Goal: Task Accomplishment & Management: Use online tool/utility

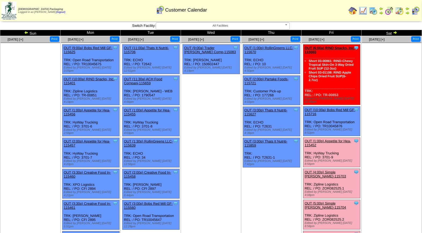
click at [331, 170] on link "OUT (4:00p) Simple [PERSON_NAME]-115703" at bounding box center [326, 174] width 42 height 8
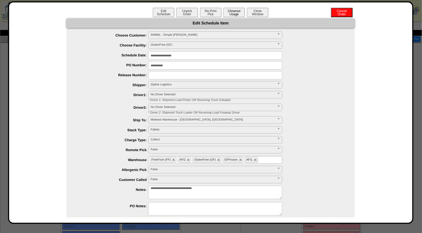
click at [238, 12] on button "Closeout Usage" at bounding box center [233, 12] width 21 height 9
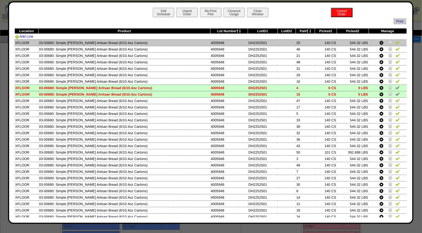
click at [395, 43] on img at bounding box center [397, 42] width 4 height 4
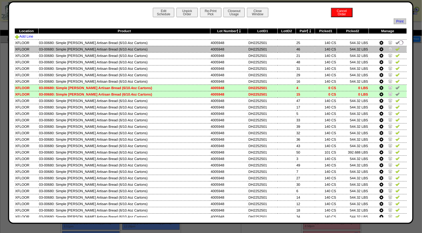
click at [395, 50] on img at bounding box center [397, 49] width 4 height 4
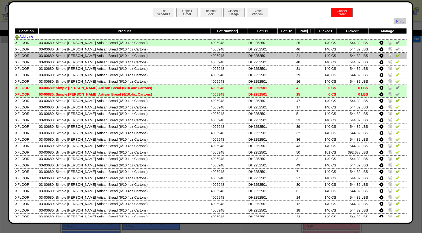
click at [395, 54] on img at bounding box center [397, 55] width 4 height 4
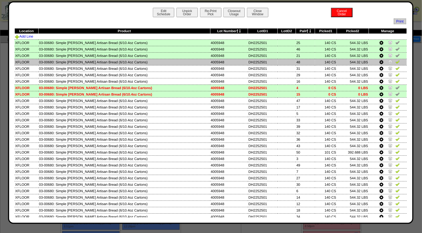
click at [395, 62] on img at bounding box center [397, 62] width 4 height 4
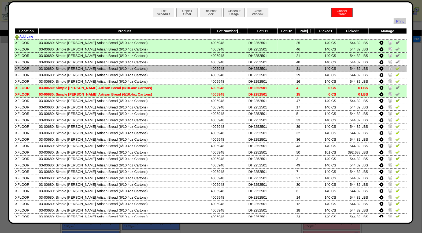
click at [395, 68] on img at bounding box center [397, 68] width 4 height 4
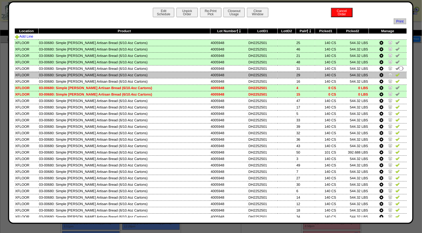
click at [395, 75] on img at bounding box center [397, 74] width 4 height 4
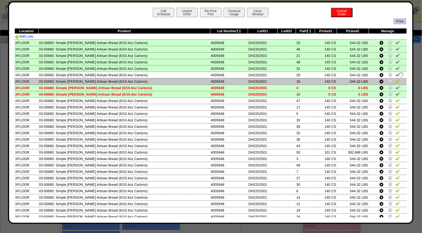
click at [395, 82] on img at bounding box center [397, 81] width 4 height 4
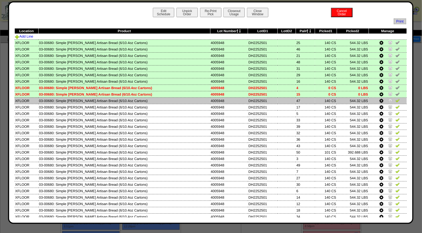
click at [395, 100] on img at bounding box center [397, 100] width 4 height 4
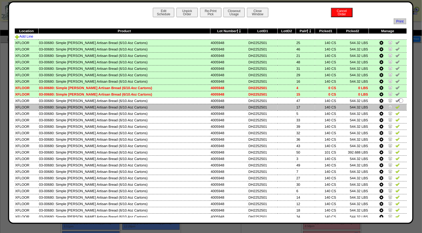
click at [395, 105] on img at bounding box center [397, 107] width 4 height 4
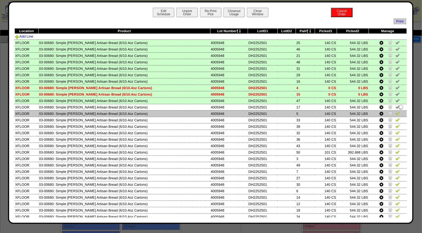
click at [395, 111] on img at bounding box center [397, 113] width 4 height 4
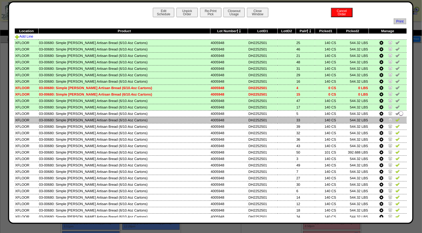
click at [395, 120] on img at bounding box center [397, 119] width 4 height 4
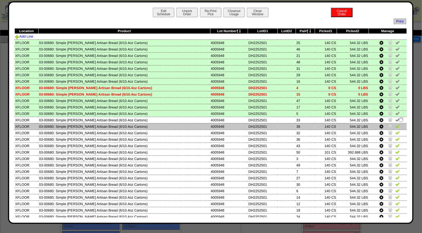
click at [395, 124] on img at bounding box center [397, 126] width 4 height 4
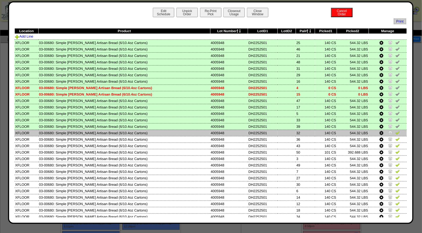
click at [395, 132] on img at bounding box center [397, 132] width 4 height 4
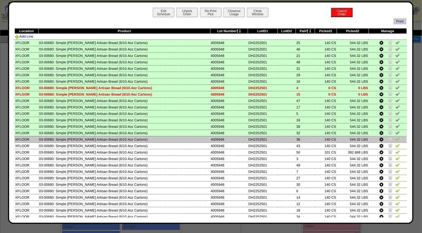
click at [395, 139] on img at bounding box center [397, 139] width 4 height 4
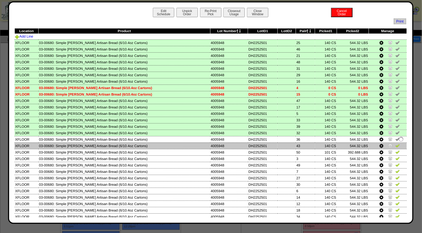
click at [395, 143] on img at bounding box center [397, 145] width 4 height 4
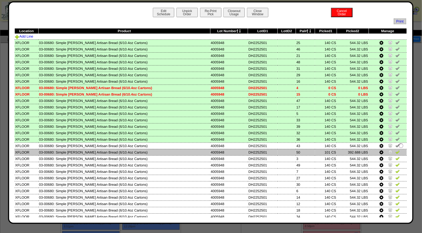
click at [395, 150] on img at bounding box center [397, 152] width 4 height 4
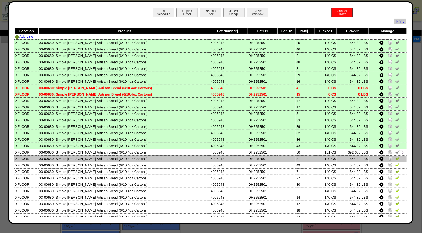
click at [395, 156] on img at bounding box center [397, 158] width 4 height 4
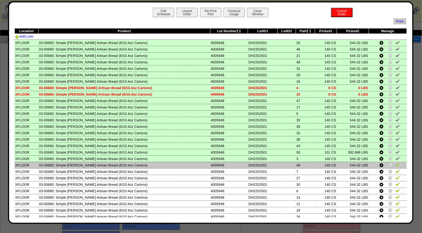
click at [395, 162] on img at bounding box center [397, 164] width 4 height 4
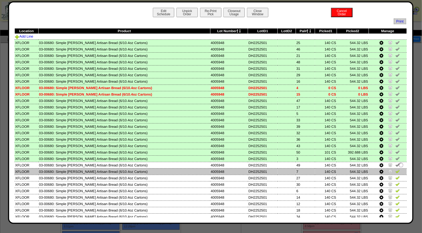
click at [395, 169] on img at bounding box center [397, 171] width 4 height 4
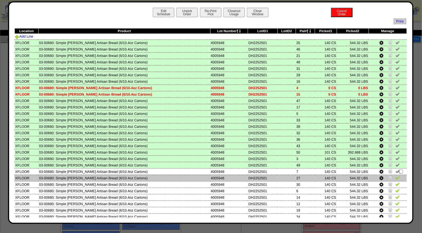
click at [395, 175] on img at bounding box center [397, 177] width 4 height 4
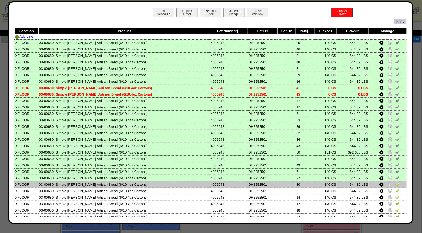
click at [395, 182] on img at bounding box center [397, 184] width 4 height 4
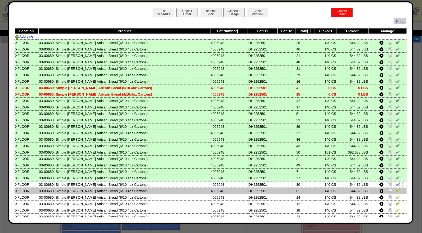
click at [395, 189] on img at bounding box center [397, 190] width 4 height 4
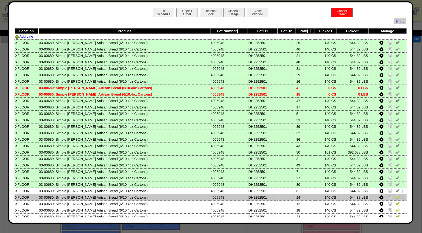
click at [395, 195] on img at bounding box center [397, 197] width 4 height 4
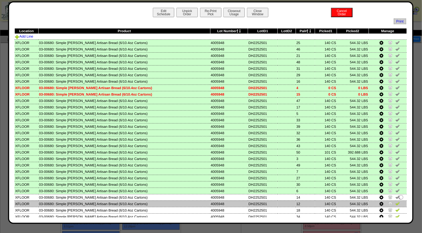
click at [395, 201] on img at bounding box center [397, 203] width 4 height 4
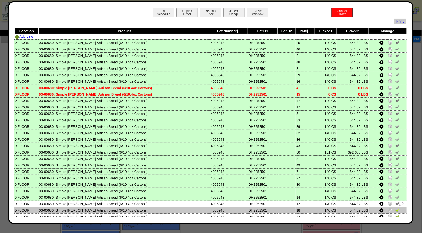
click at [395, 207] on img at bounding box center [397, 209] width 4 height 4
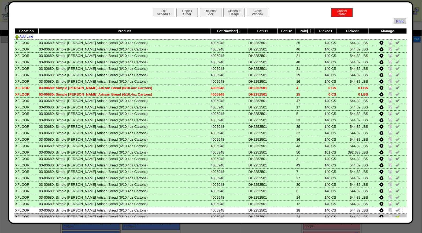
click at [395, 214] on img at bounding box center [397, 216] width 4 height 4
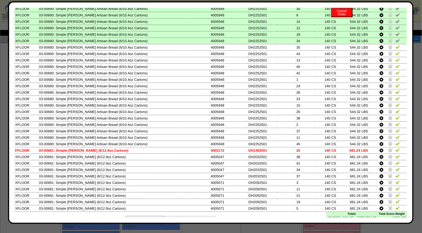
scroll to position [177, 0]
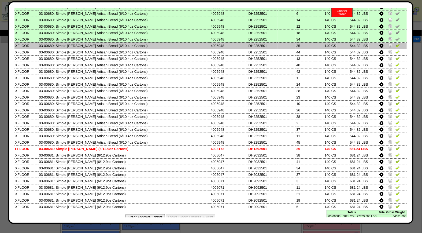
click at [395, 43] on img at bounding box center [397, 45] width 4 height 4
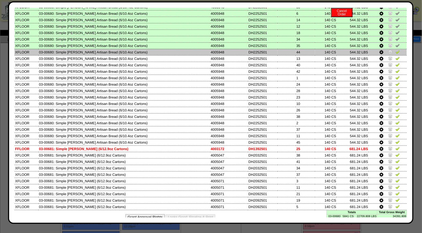
click at [395, 50] on img at bounding box center [397, 52] width 4 height 4
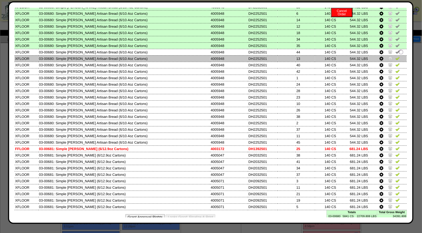
click at [395, 56] on img at bounding box center [397, 58] width 4 height 4
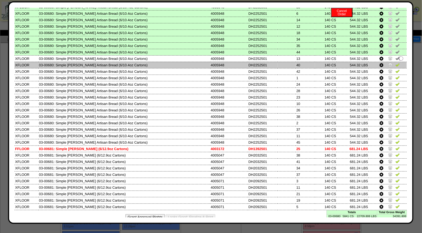
click at [395, 62] on img at bounding box center [397, 64] width 4 height 4
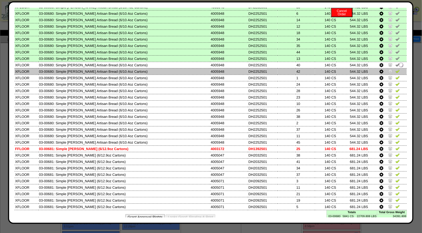
click at [395, 69] on img at bounding box center [397, 71] width 4 height 4
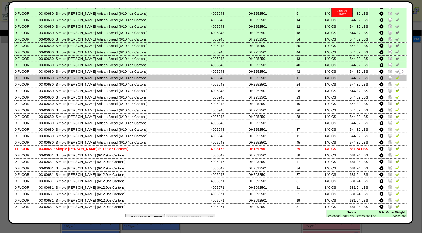
click at [395, 75] on img at bounding box center [397, 77] width 4 height 4
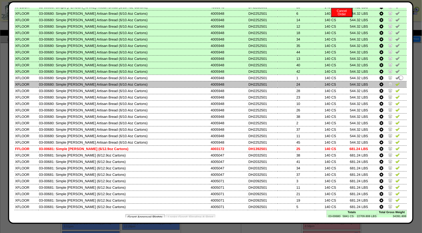
click at [395, 82] on img at bounding box center [397, 84] width 4 height 4
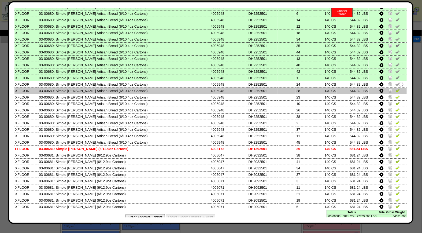
click at [395, 88] on img at bounding box center [397, 90] width 4 height 4
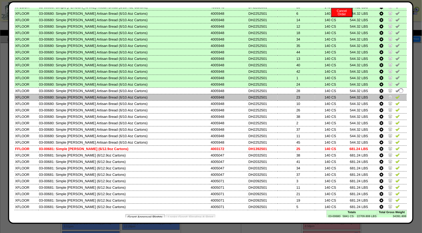
click at [395, 95] on img at bounding box center [397, 97] width 4 height 4
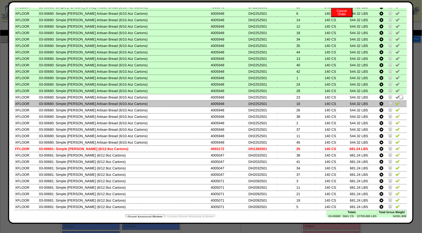
click at [395, 101] on img at bounding box center [397, 103] width 4 height 4
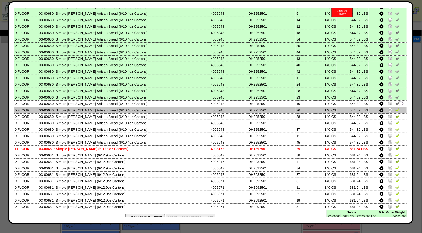
click at [392, 108] on td at bounding box center [388, 110] width 38 height 6
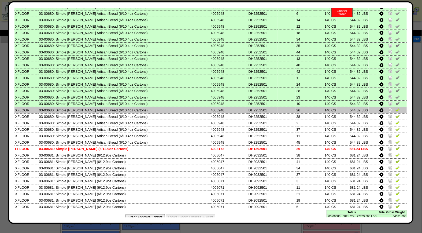
click at [395, 107] on img at bounding box center [397, 109] width 4 height 4
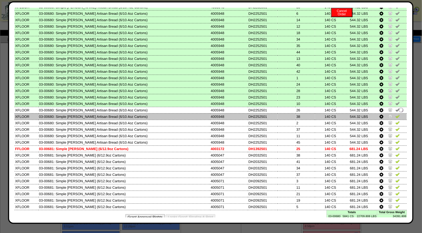
click at [395, 114] on img at bounding box center [397, 116] width 4 height 4
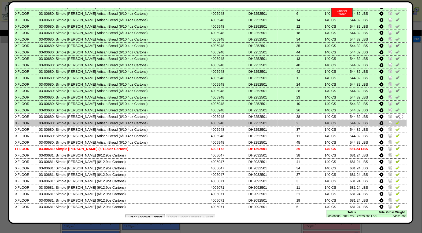
click at [395, 120] on img at bounding box center [397, 122] width 4 height 4
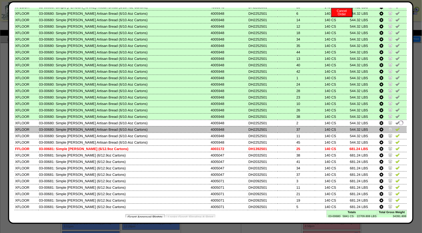
click at [395, 127] on img at bounding box center [397, 129] width 4 height 4
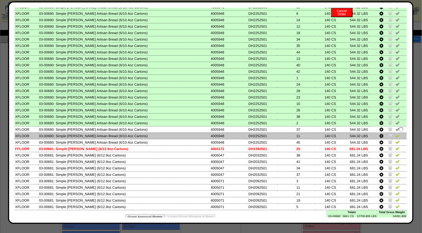
click at [395, 133] on img at bounding box center [397, 135] width 4 height 4
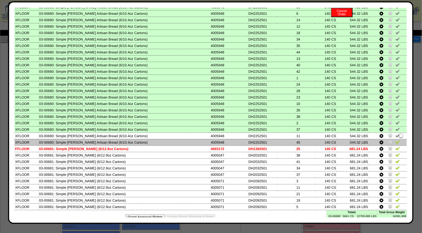
click at [395, 140] on img at bounding box center [397, 142] width 4 height 4
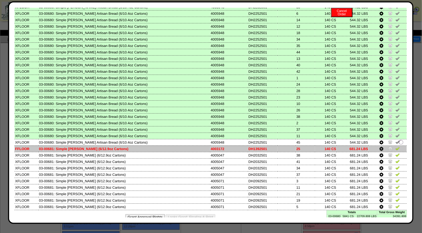
click at [395, 146] on img at bounding box center [397, 148] width 4 height 4
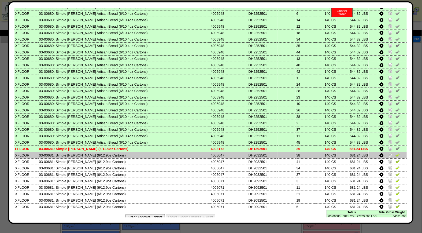
click at [395, 153] on img at bounding box center [397, 155] width 4 height 4
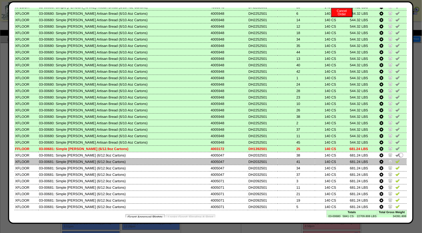
click at [395, 159] on img at bounding box center [397, 161] width 4 height 4
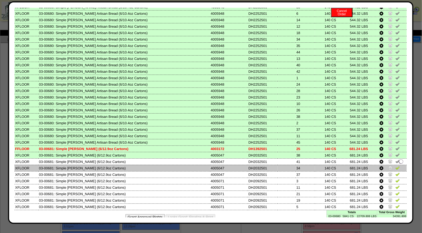
click at [395, 165] on img at bounding box center [397, 167] width 4 height 4
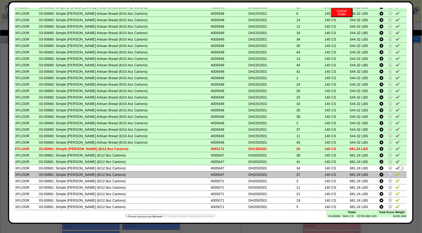
click at [395, 172] on img at bounding box center [397, 174] width 4 height 4
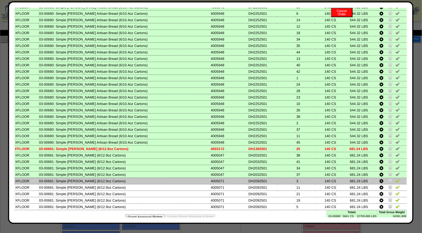
click at [395, 179] on link at bounding box center [397, 181] width 4 height 4
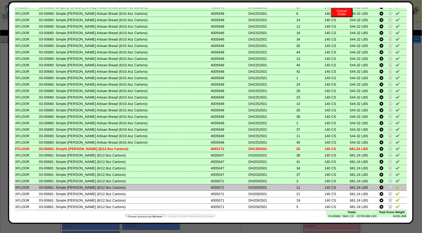
click at [395, 185] on img at bounding box center [397, 187] width 4 height 4
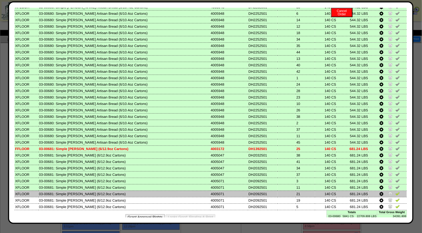
click at [395, 191] on img at bounding box center [397, 193] width 4 height 4
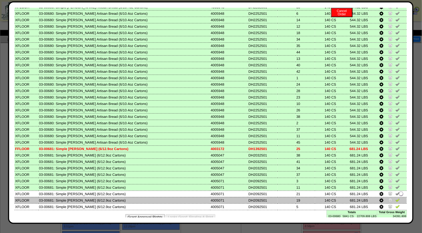
click at [395, 198] on img at bounding box center [397, 200] width 4 height 4
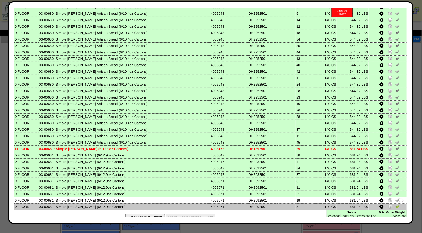
click at [395, 204] on img at bounding box center [397, 206] width 4 height 4
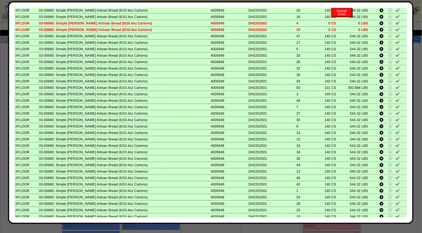
scroll to position [0, 0]
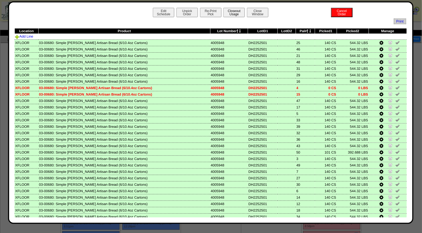
click at [236, 11] on button "Closeout Usage" at bounding box center [233, 12] width 21 height 9
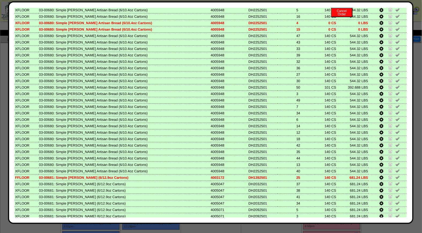
scroll to position [177, 0]
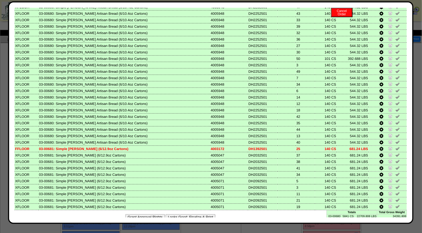
click at [191, 214] on button "Looks Good: Finalize & Print" at bounding box center [191, 217] width 50 height 6
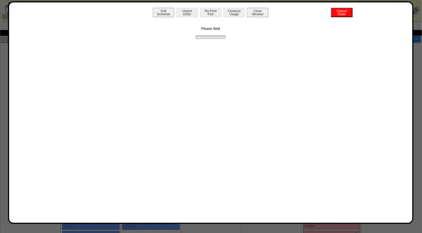
scroll to position [0, 0]
click at [211, 12] on button "Print BOL" at bounding box center [210, 12] width 21 height 9
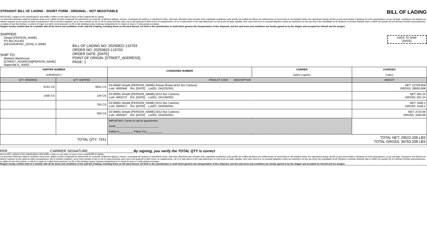
click at [123, 165] on html "STRAIGHT BILL OF LADING - SHORT FORM - ORIGINAL - NOT NEGOTIABLE BILL OF LADING…" at bounding box center [213, 82] width 427 height 165
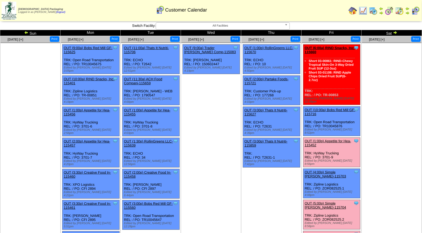
click at [330, 139] on link "OUT (1:00p) Appetite for Hea-115452" at bounding box center [328, 143] width 46 height 8
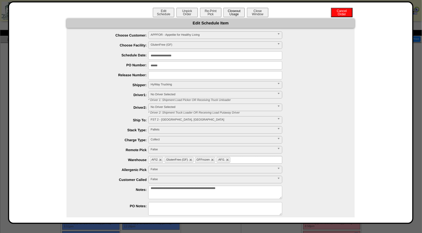
click at [236, 12] on button "Closeout Usage" at bounding box center [233, 12] width 21 height 9
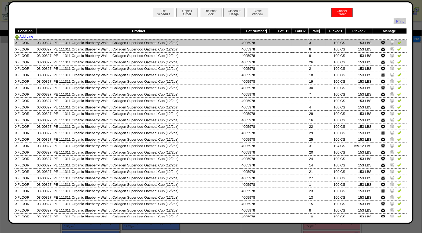
click at [397, 45] on link at bounding box center [399, 43] width 4 height 4
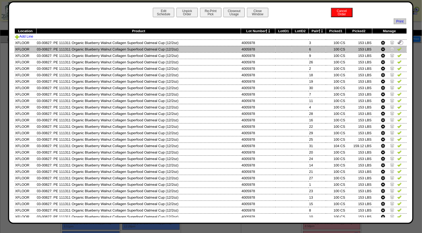
click at [397, 48] on img at bounding box center [399, 49] width 4 height 4
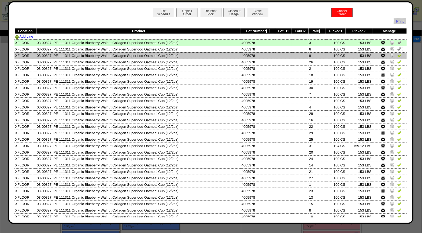
click at [397, 55] on img at bounding box center [399, 55] width 4 height 4
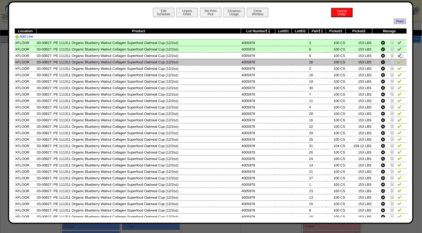
click at [397, 60] on img at bounding box center [399, 62] width 4 height 4
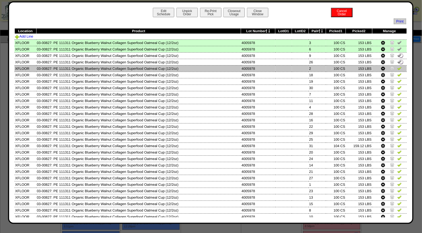
click at [398, 69] on td at bounding box center [389, 68] width 35 height 6
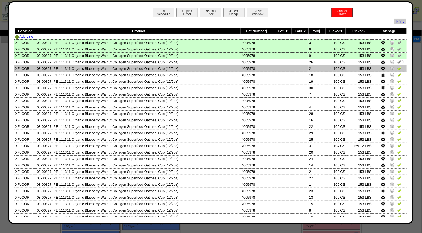
click at [397, 68] on img at bounding box center [399, 68] width 4 height 4
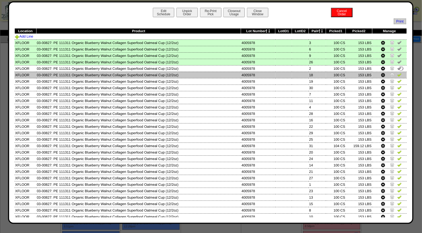
click at [397, 72] on img at bounding box center [399, 74] width 4 height 4
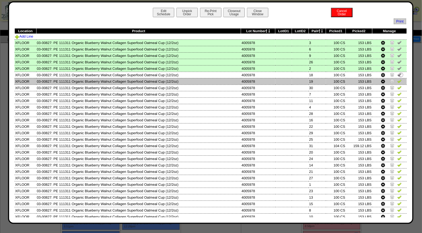
click at [397, 79] on img at bounding box center [399, 81] width 4 height 4
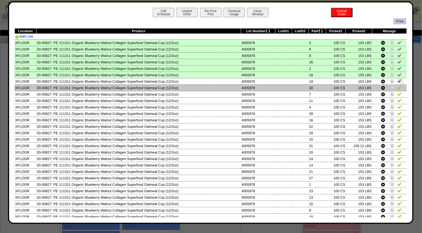
click at [397, 86] on img at bounding box center [399, 87] width 4 height 4
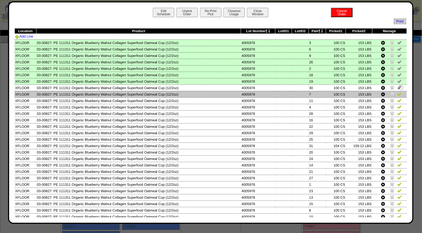
click at [396, 91] on td at bounding box center [389, 94] width 35 height 6
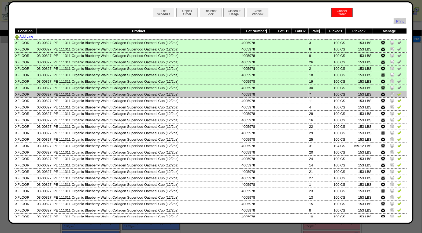
click at [397, 94] on img at bounding box center [399, 94] width 4 height 4
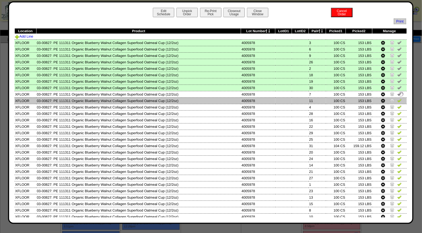
click at [397, 101] on img at bounding box center [399, 100] width 4 height 4
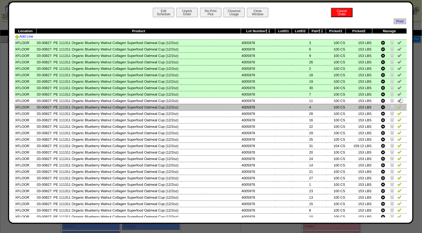
click at [397, 105] on img at bounding box center [399, 107] width 4 height 4
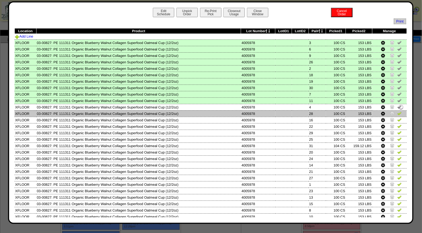
click at [397, 111] on img at bounding box center [399, 113] width 4 height 4
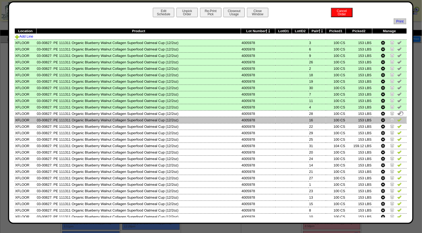
click at [397, 119] on img at bounding box center [399, 119] width 4 height 4
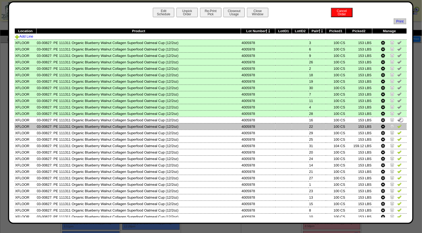
click at [397, 124] on img at bounding box center [399, 126] width 4 height 4
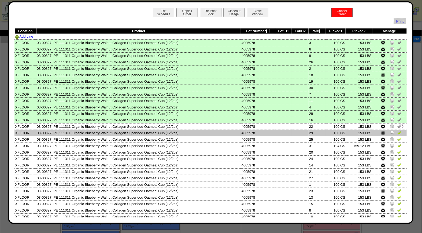
click at [397, 130] on img at bounding box center [399, 132] width 4 height 4
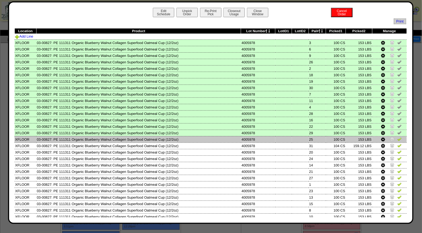
click at [397, 138] on img at bounding box center [399, 139] width 4 height 4
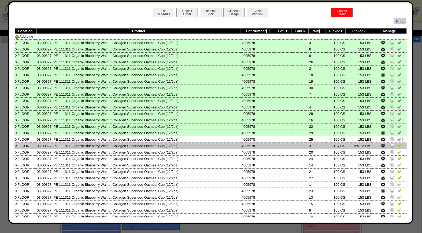
click at [397, 143] on img at bounding box center [399, 145] width 4 height 4
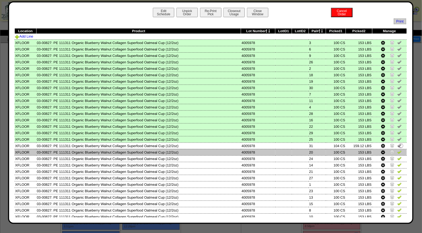
click at [397, 150] on img at bounding box center [399, 152] width 4 height 4
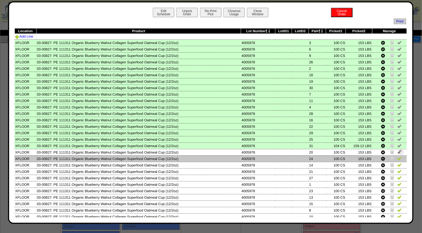
click at [397, 156] on img at bounding box center [399, 158] width 4 height 4
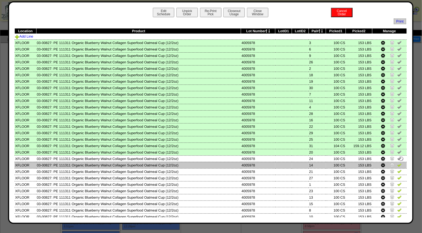
click at [397, 162] on img at bounding box center [399, 164] width 4 height 4
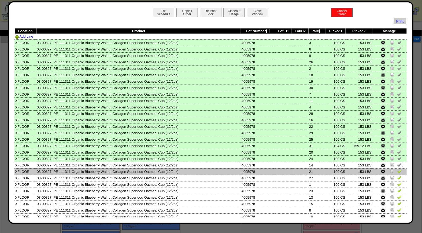
click at [397, 169] on img at bounding box center [399, 171] width 4 height 4
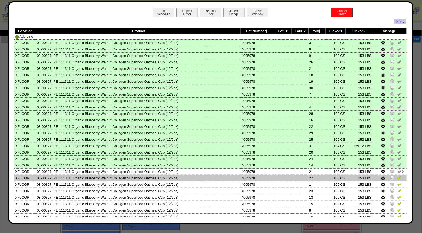
click at [397, 176] on img at bounding box center [399, 177] width 4 height 4
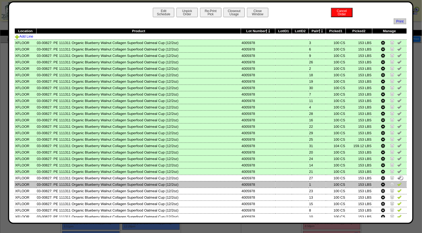
click at [397, 182] on img at bounding box center [399, 184] width 4 height 4
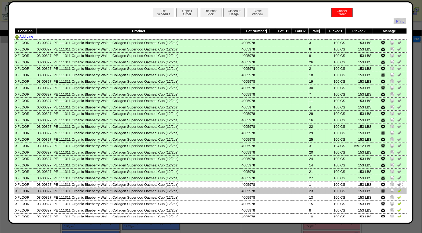
click at [397, 189] on img at bounding box center [399, 190] width 4 height 4
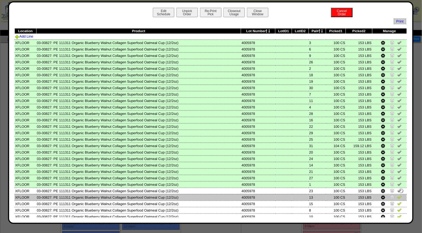
click at [397, 196] on img at bounding box center [399, 197] width 4 height 4
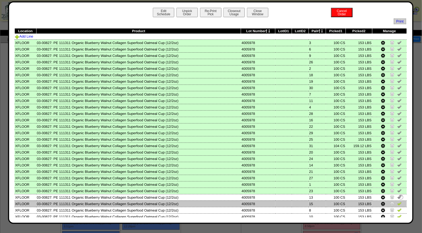
click at [397, 201] on img at bounding box center [399, 203] width 4 height 4
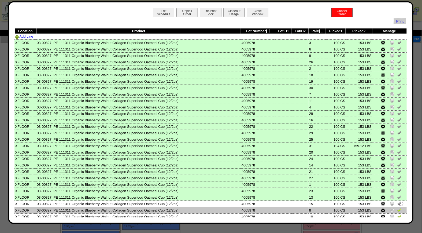
click at [397, 207] on img at bounding box center [399, 209] width 4 height 4
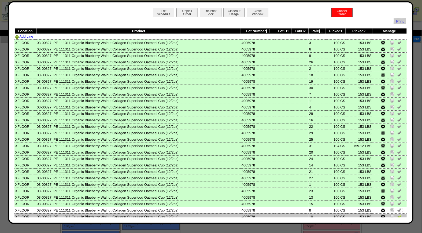
click at [397, 214] on img at bounding box center [399, 216] width 4 height 4
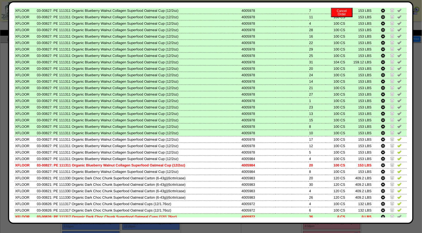
scroll to position [95, 0]
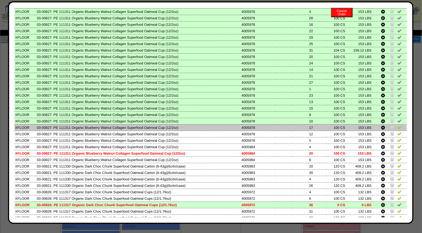
click at [397, 126] on link at bounding box center [399, 128] width 4 height 4
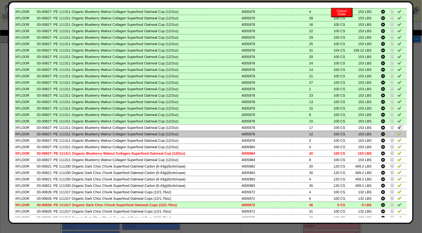
click at [397, 131] on img at bounding box center [399, 133] width 4 height 4
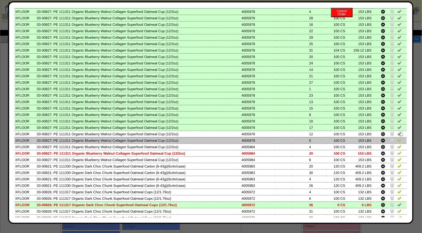
click at [397, 138] on img at bounding box center [399, 140] width 4 height 4
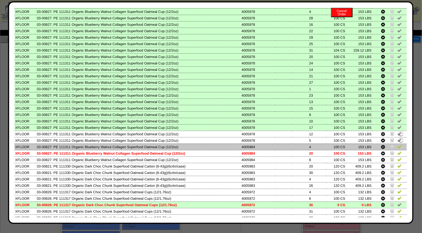
click at [397, 144] on img at bounding box center [399, 146] width 4 height 4
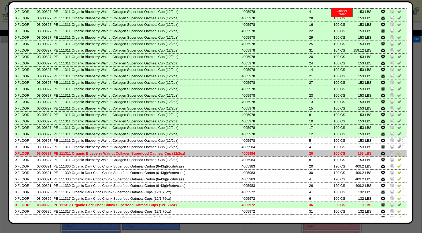
click at [397, 151] on img at bounding box center [399, 153] width 4 height 4
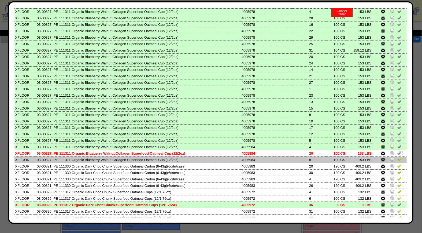
drag, startPoint x: 396, startPoint y: 155, endPoint x: 395, endPoint y: 158, distance: 4.0
click at [397, 157] on img at bounding box center [399, 159] width 4 height 4
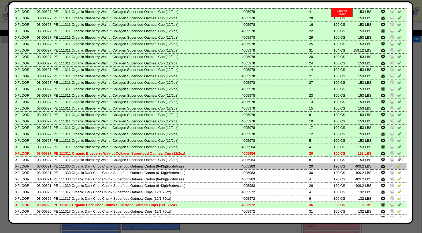
click at [397, 164] on img at bounding box center [399, 166] width 4 height 4
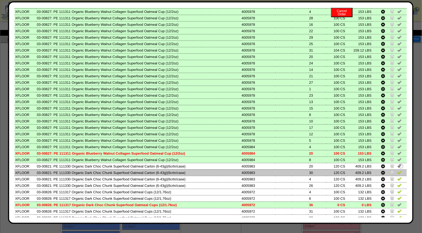
click at [397, 170] on img at bounding box center [399, 172] width 4 height 4
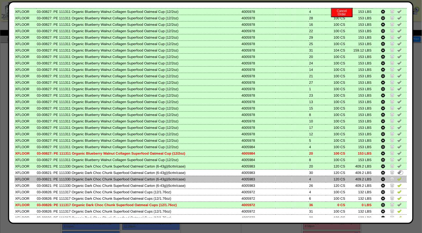
click at [397, 176] on img at bounding box center [399, 178] width 4 height 4
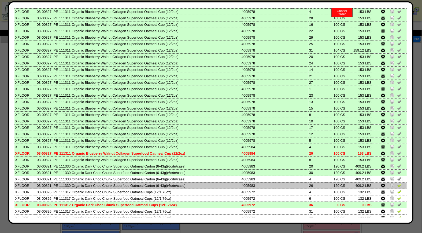
click at [397, 183] on img at bounding box center [399, 185] width 4 height 4
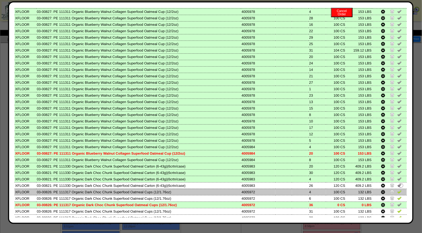
click at [397, 189] on img at bounding box center [399, 191] width 4 height 4
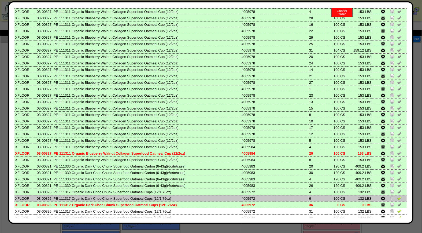
click at [397, 196] on img at bounding box center [399, 198] width 4 height 4
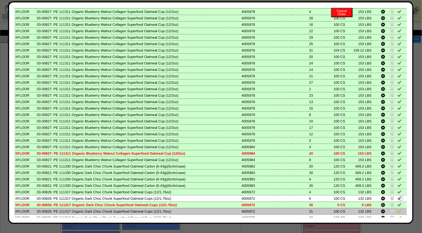
click at [397, 209] on img at bounding box center [399, 211] width 4 height 4
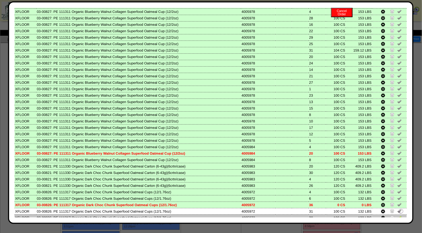
click at [397, 215] on img at bounding box center [399, 217] width 4 height 4
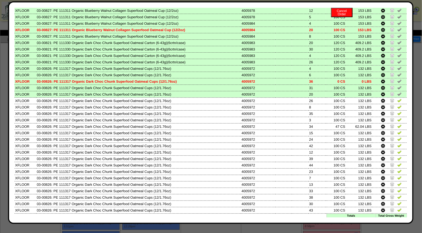
scroll to position [224, 0]
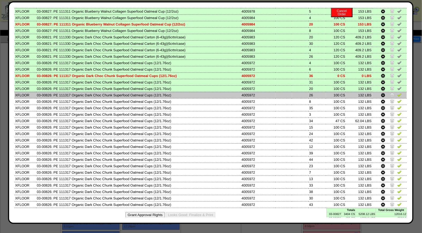
click at [397, 92] on img at bounding box center [399, 94] width 4 height 4
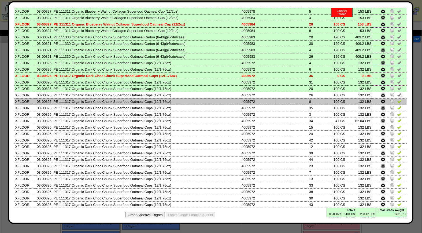
click at [397, 99] on img at bounding box center [399, 101] width 4 height 4
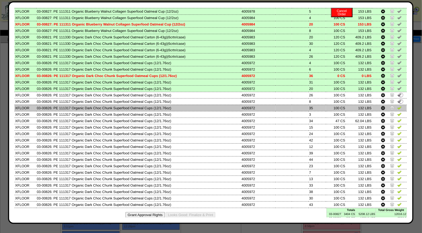
click at [397, 105] on img at bounding box center [399, 107] width 4 height 4
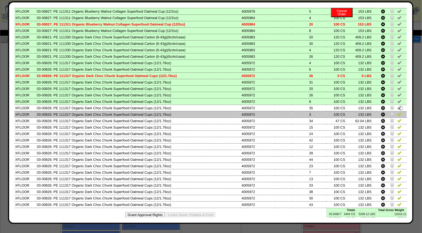
click at [397, 112] on img at bounding box center [399, 114] width 4 height 4
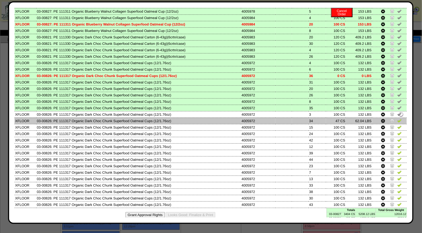
click at [397, 118] on img at bounding box center [399, 120] width 4 height 4
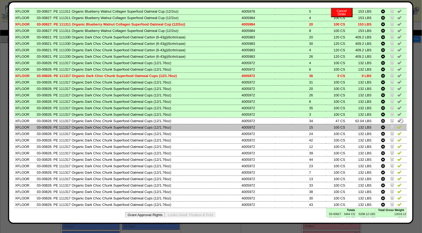
click at [397, 125] on img at bounding box center [399, 127] width 4 height 4
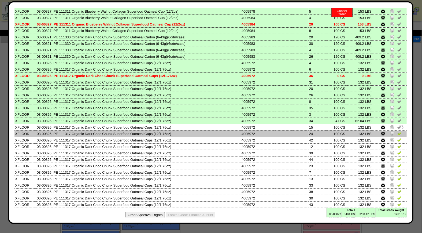
click at [397, 131] on img at bounding box center [399, 133] width 4 height 4
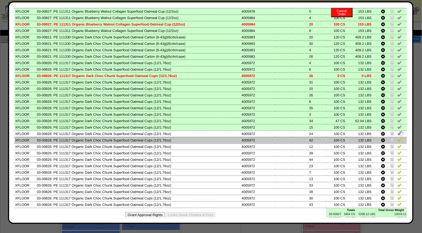
click at [397, 138] on img at bounding box center [399, 140] width 4 height 4
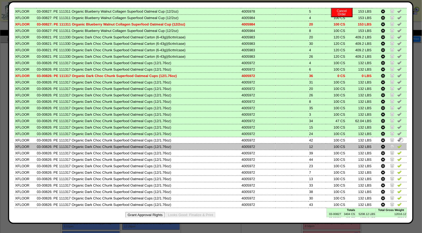
click at [397, 144] on img at bounding box center [399, 146] width 4 height 4
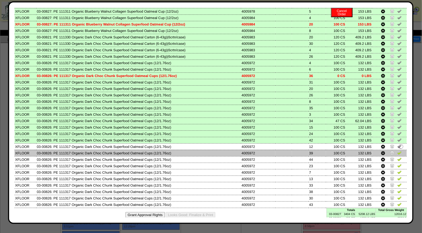
click at [397, 150] on img at bounding box center [399, 152] width 4 height 4
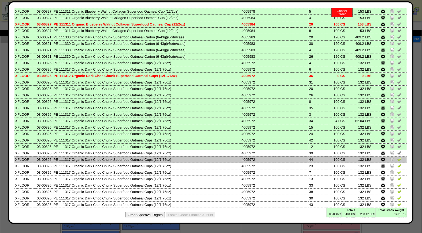
click at [397, 157] on img at bounding box center [399, 159] width 4 height 4
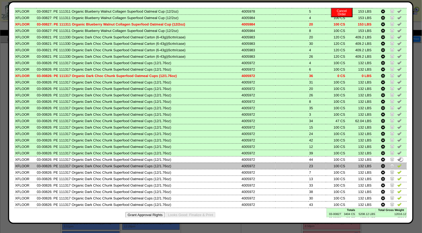
click at [397, 163] on img at bounding box center [399, 165] width 4 height 4
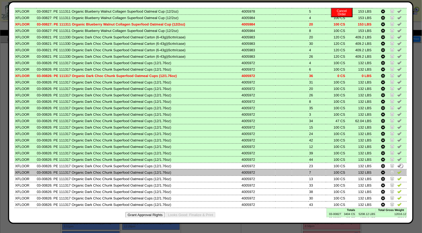
click at [397, 170] on img at bounding box center [399, 172] width 4 height 4
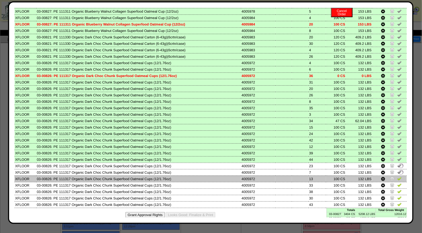
click at [397, 176] on img at bounding box center [399, 178] width 4 height 4
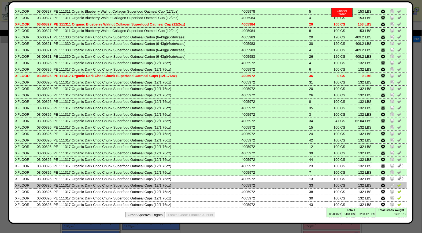
click at [397, 183] on img at bounding box center [399, 185] width 4 height 4
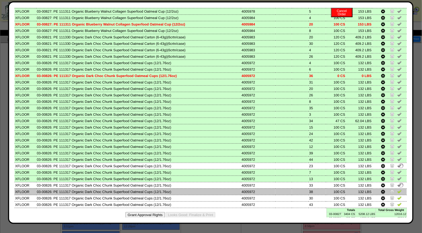
click at [397, 189] on img at bounding box center [399, 191] width 4 height 4
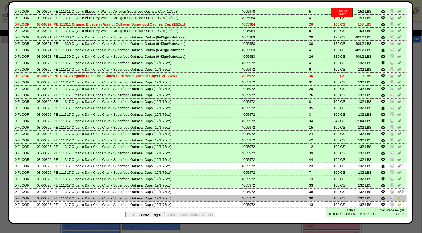
click at [397, 195] on img at bounding box center [399, 197] width 4 height 4
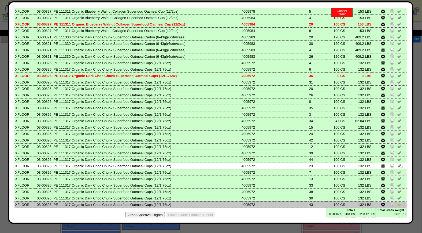
click at [397, 202] on img at bounding box center [399, 204] width 4 height 4
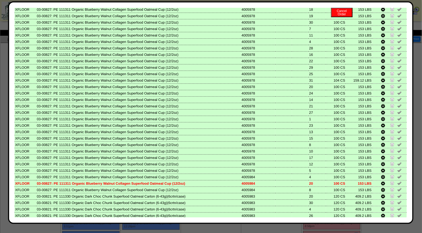
scroll to position [0, 0]
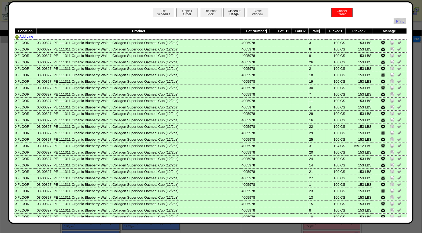
click at [233, 13] on button "Closeout Usage" at bounding box center [233, 12] width 21 height 9
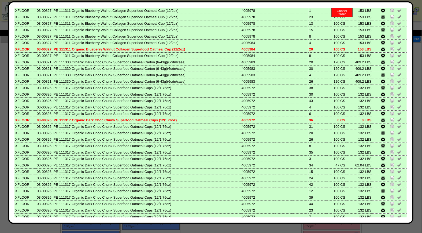
scroll to position [224, 0]
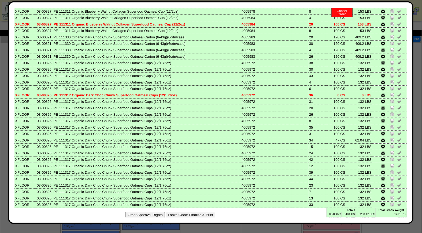
drag, startPoint x: 185, startPoint y: 207, endPoint x: 242, endPoint y: 53, distance: 164.1
click at [185, 212] on button "Looks Good: Finalize & Print" at bounding box center [191, 215] width 50 height 6
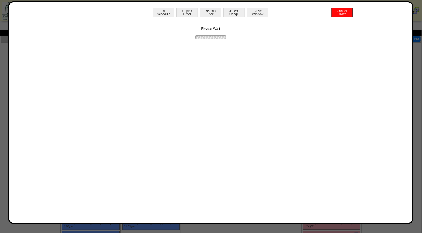
scroll to position [0, 0]
click at [203, 3] on div "Extra Values Packing Slip Print BOL Return Product Close Window Item picks and …" at bounding box center [210, 112] width 405 height 222
click at [212, 10] on button "Print BOL" at bounding box center [210, 12] width 21 height 9
